Goal: Information Seeking & Learning: Compare options

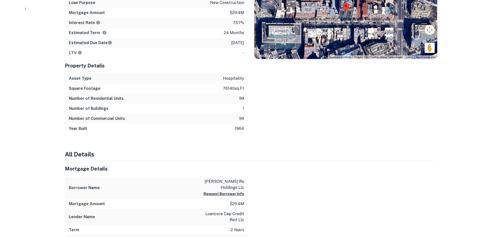
scroll to position [326, 0]
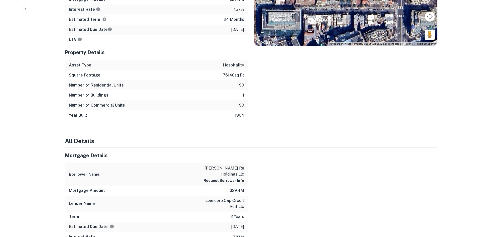
drag, startPoint x: 258, startPoint y: 30, endPoint x: 254, endPoint y: 27, distance: 4.8
click at [254, 27] on div "Location ← Move left → Move right ↑ Move up ↓ Move down + Zoom in - Zoom out Ho…" at bounding box center [342, 29] width 189 height 184
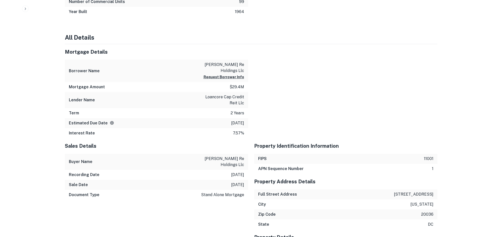
scroll to position [451, 0]
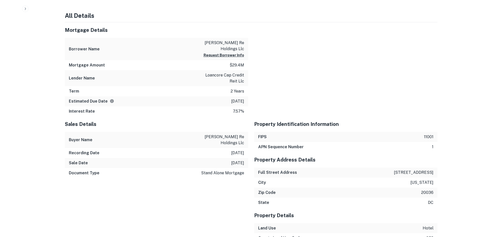
click at [254, 27] on div at bounding box center [342, 69] width 189 height 94
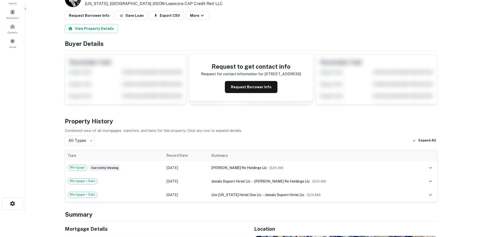
scroll to position [0, 0]
